Goal: Task Accomplishment & Management: Manage account settings

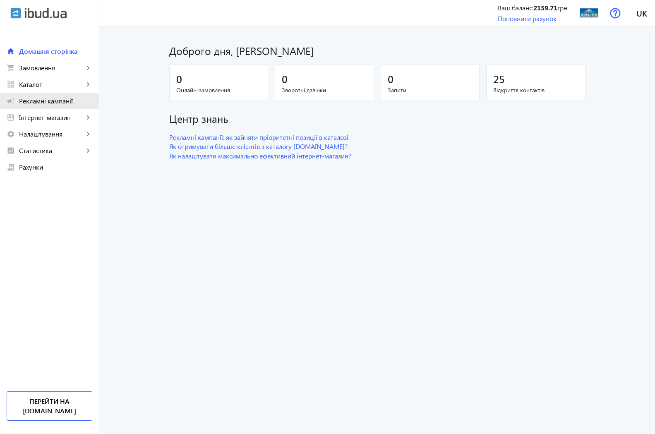
click at [39, 100] on span "Рекламні кампанії" at bounding box center [55, 101] width 73 height 8
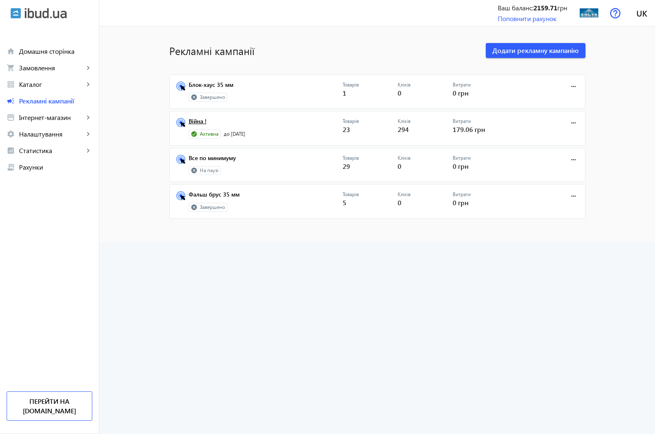
click at [189, 123] on link "Війна !" at bounding box center [266, 124] width 154 height 12
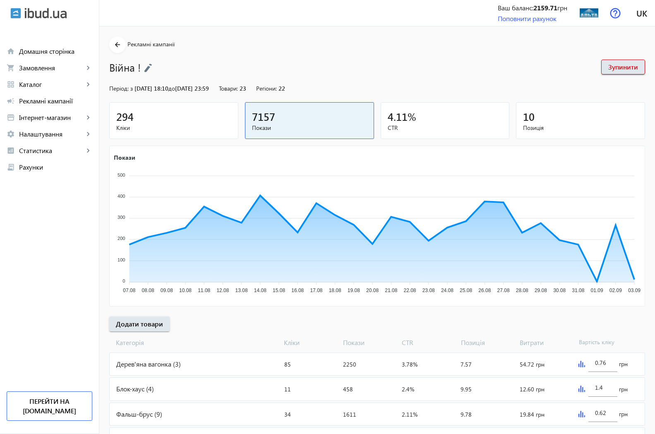
click at [116, 121] on span "294" at bounding box center [124, 117] width 17 height 14
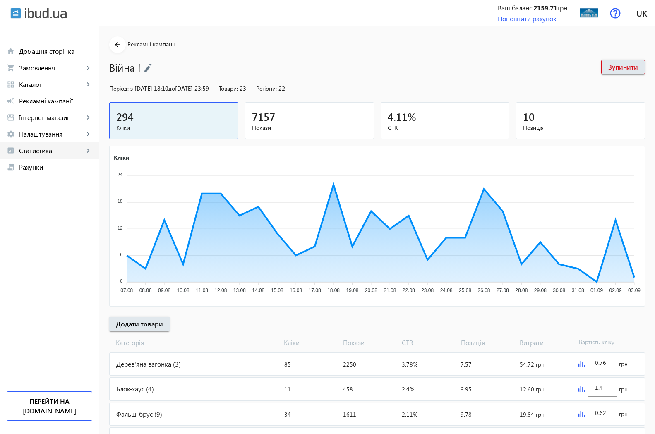
click at [38, 149] on span "Статистика" at bounding box center [51, 150] width 65 height 8
click at [48, 165] on span "Огляд" at bounding box center [60, 167] width 64 height 8
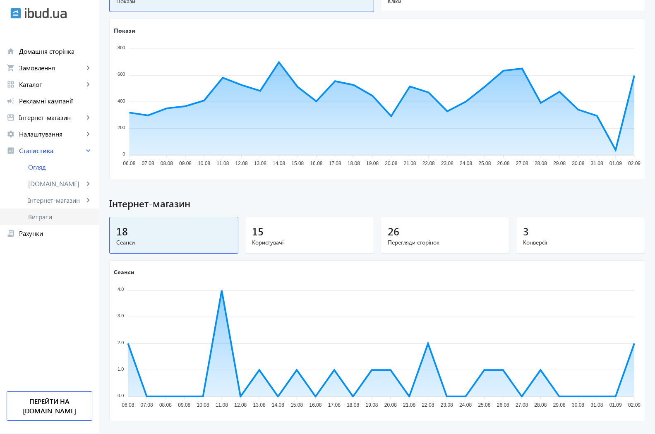
scroll to position [291, 0]
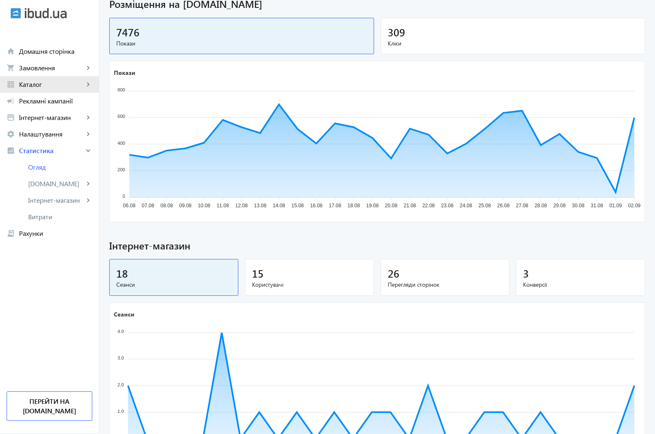
click at [37, 84] on span "Каталог" at bounding box center [51, 84] width 65 height 8
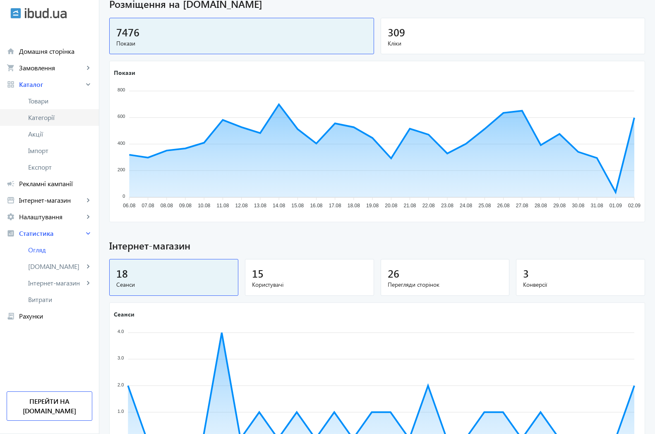
click at [31, 109] on link "Категорії" at bounding box center [49, 117] width 99 height 17
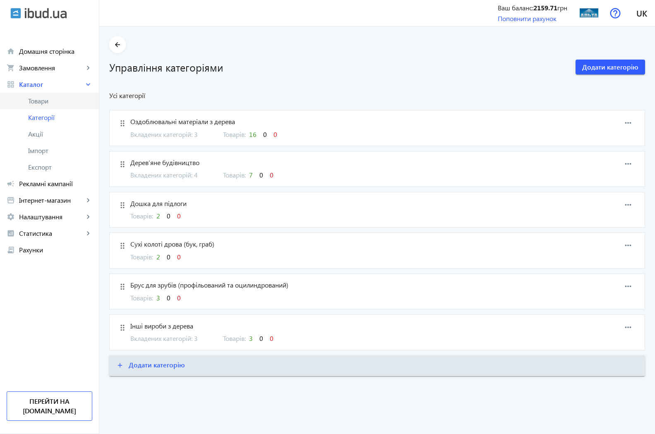
click at [43, 102] on span "Товари" at bounding box center [60, 101] width 64 height 8
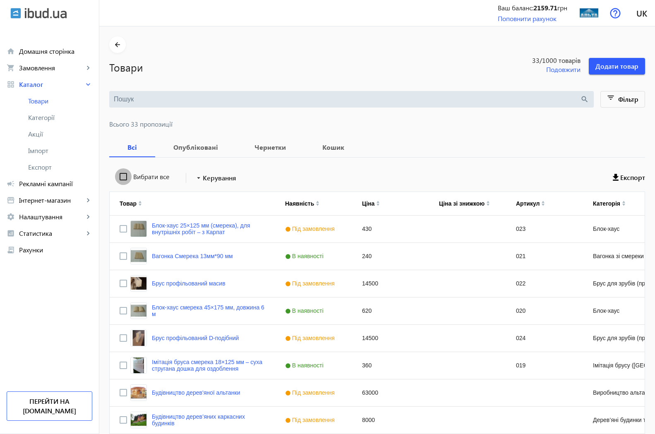
click at [115, 177] on input "Вибрати все" at bounding box center [123, 176] width 17 height 17
checkbox input "true"
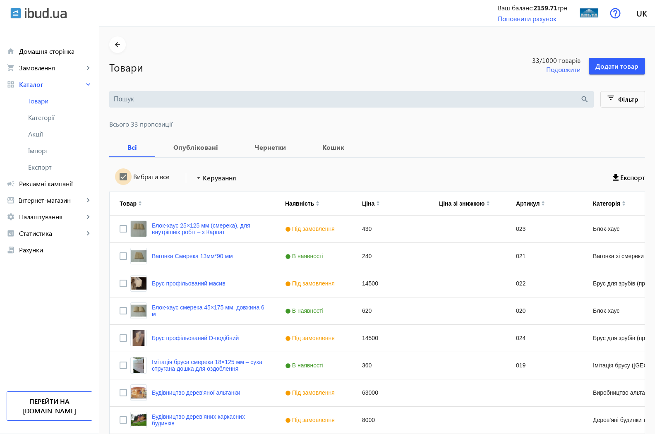
checkbox input "true"
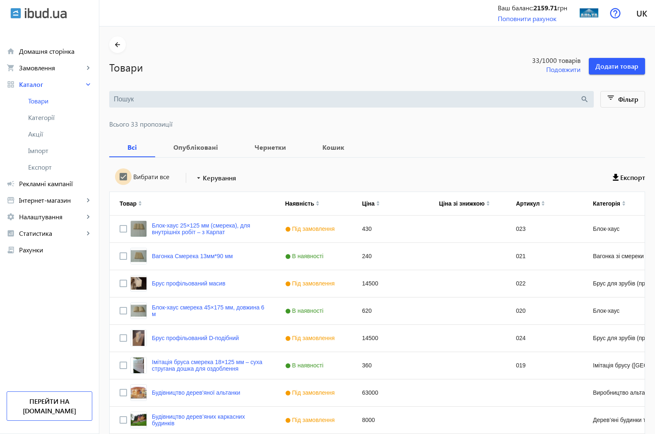
checkbox input "true"
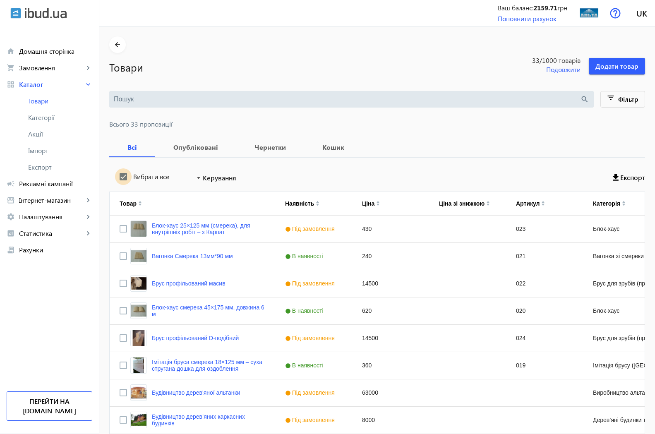
checkbox input "true"
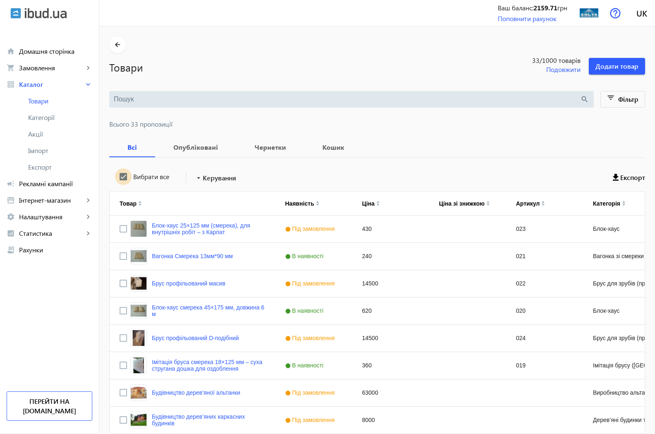
checkbox input "true"
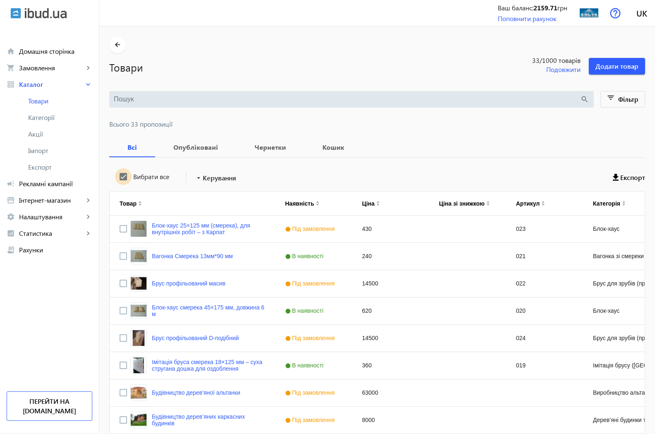
checkbox input "true"
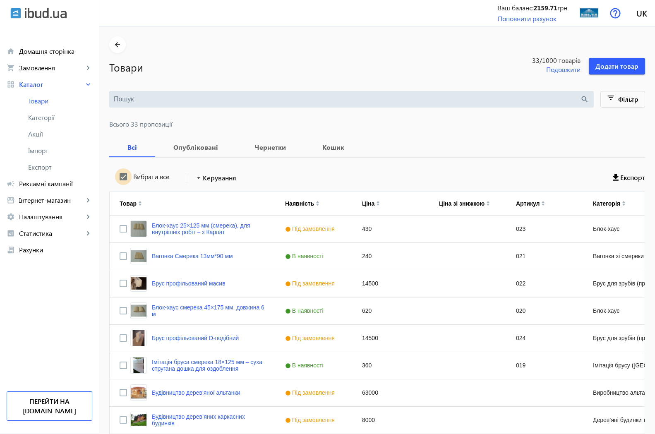
checkbox input "true"
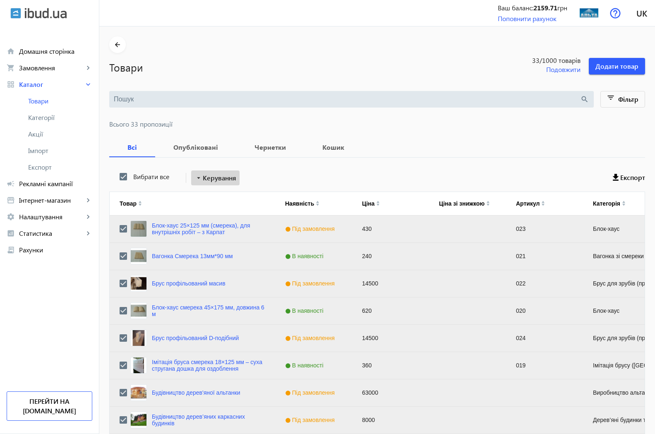
click at [195, 177] on mat-icon "arrow_drop_down" at bounding box center [198, 178] width 8 height 8
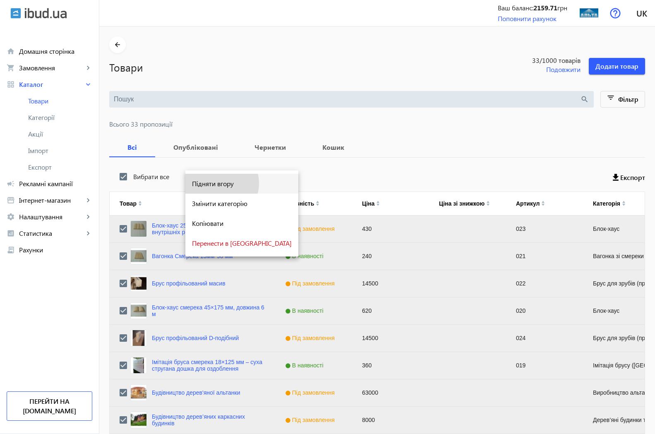
click at [217, 183] on span "Підняти вгору" at bounding box center [242, 183] width 100 height 7
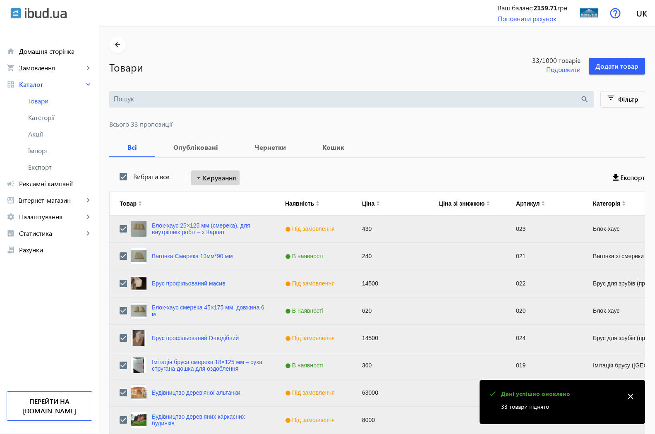
click at [203, 177] on span "Керування" at bounding box center [220, 178] width 34 height 10
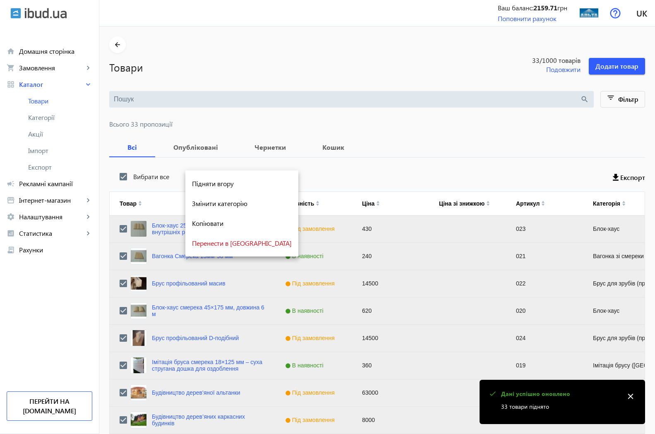
click at [479, 141] on div at bounding box center [327, 217] width 655 height 434
